Goal: Check status: Check status

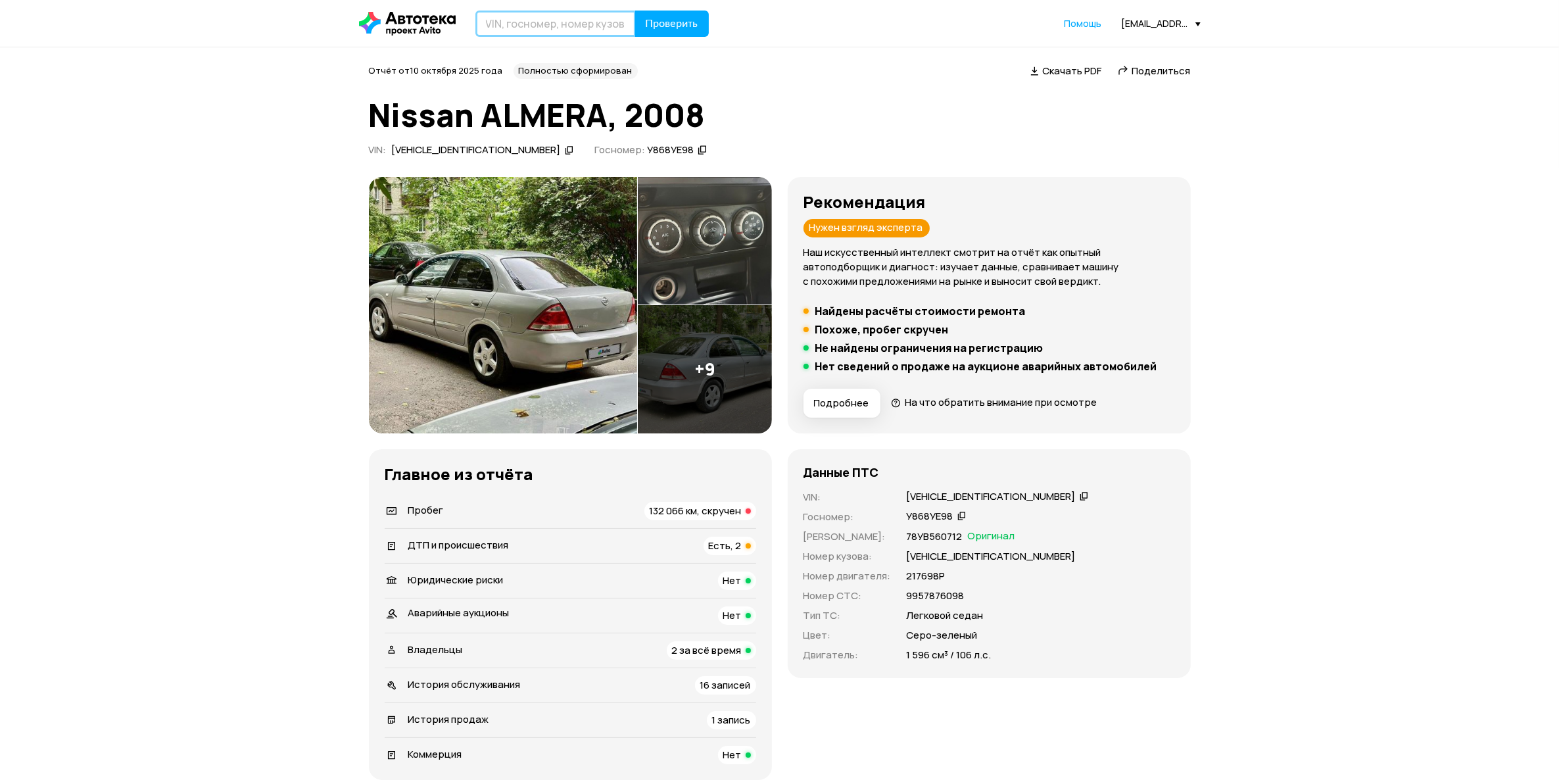
click at [538, 20] on input "text" at bounding box center [556, 23] width 161 height 26
type input "С197МК198"
click at [692, 28] on span "Проверить" at bounding box center [672, 23] width 53 height 10
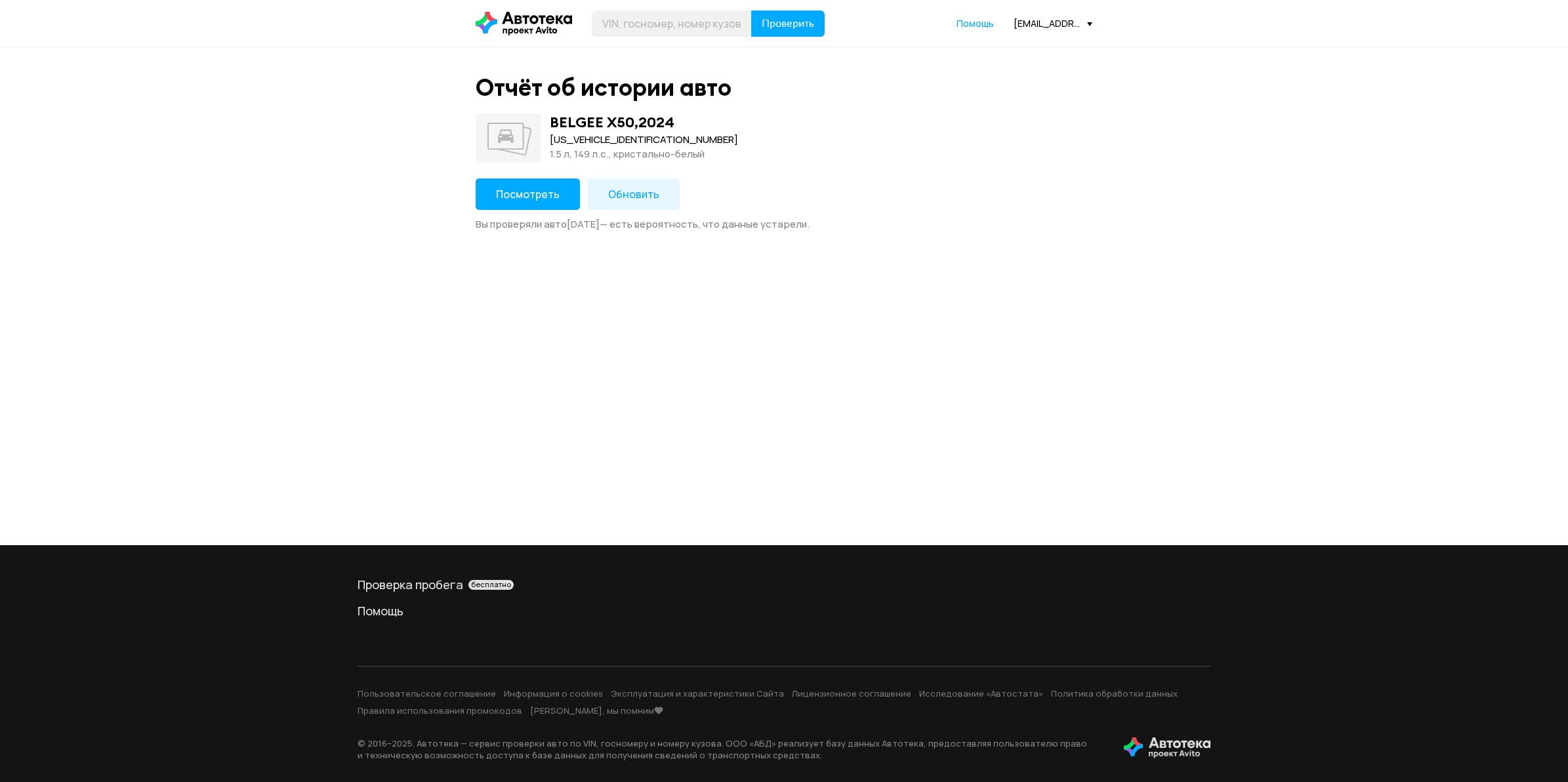
click at [601, 138] on div "[US_VEHICLE_IDENTIFICATION_NUMBER]" at bounding box center [644, 140] width 188 height 14
copy div "[US_VEHICLE_IDENTIFICATION_NUMBER]"
click at [550, 197] on span "Посмотреть" at bounding box center [528, 194] width 64 height 14
